Goal: Information Seeking & Learning: Check status

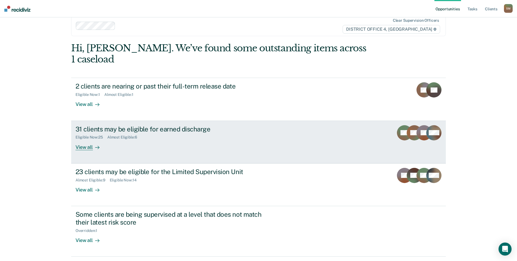
scroll to position [37, 0]
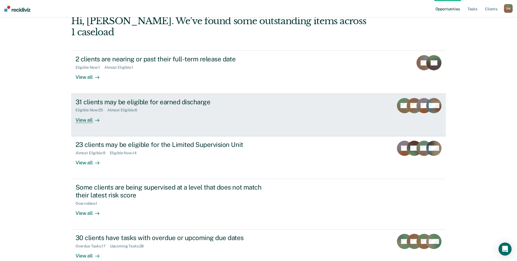
click at [204, 113] on link "31 clients may be eligible for earned discharge Eligible Now : 25 Almost Eligib…" at bounding box center [258, 115] width 375 height 43
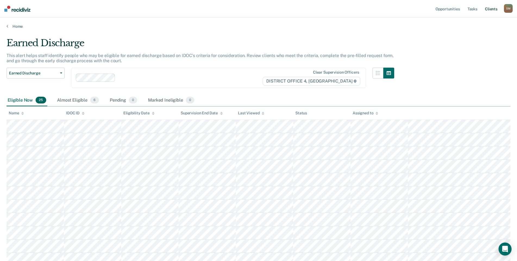
click at [493, 9] on link "Client s" at bounding box center [491, 8] width 15 height 17
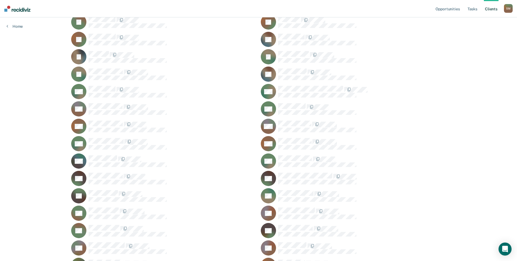
scroll to position [353, 0]
